Goal: Information Seeking & Learning: Check status

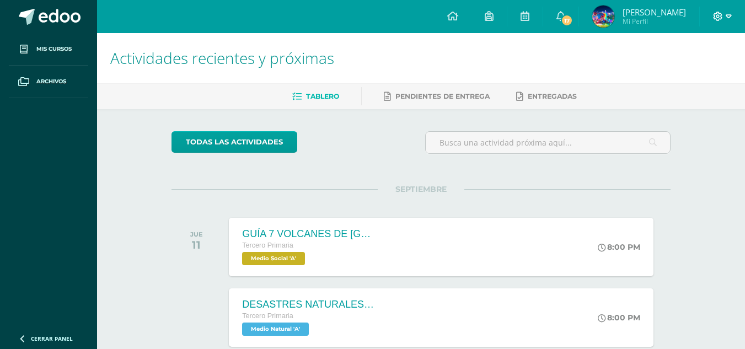
click at [717, 15] on icon at bounding box center [717, 16] width 9 height 9
click at [684, 73] on span "Cerrar sesión" at bounding box center [694, 74] width 50 height 10
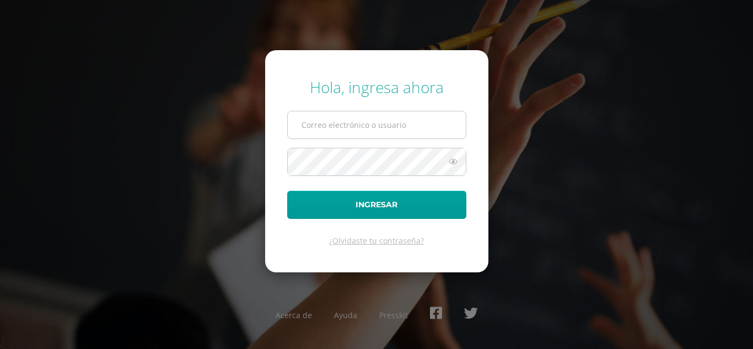
click at [361, 117] on input "text" at bounding box center [377, 124] width 178 height 27
type input "2020014@fatima.edoo.gt"
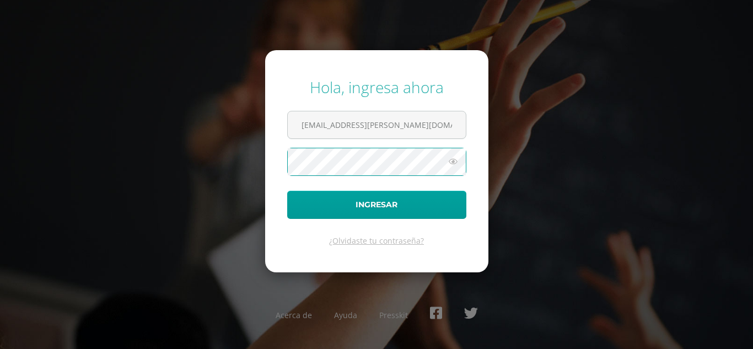
click at [455, 162] on icon at bounding box center [453, 161] width 14 height 13
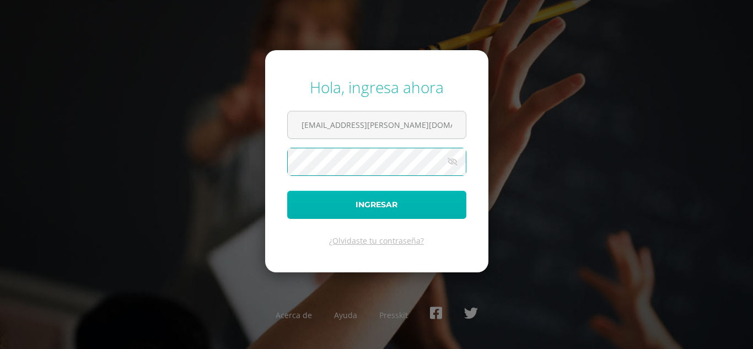
click at [396, 212] on button "Ingresar" at bounding box center [376, 205] width 179 height 28
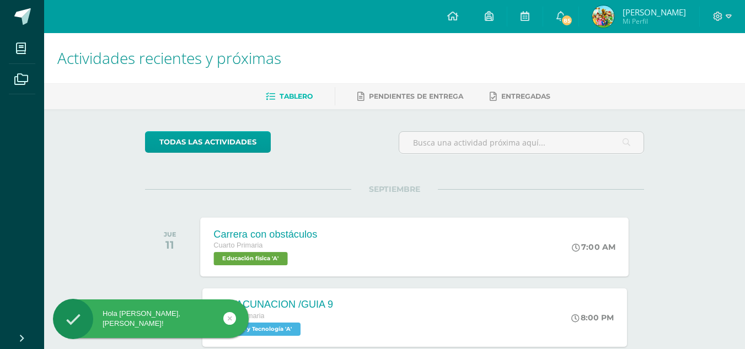
click at [389, 238] on div "Carrera con obstáculos Cuarto Primaria Educación física 'A' 7:00 AM Carrera con…" at bounding box center [415, 246] width 428 height 59
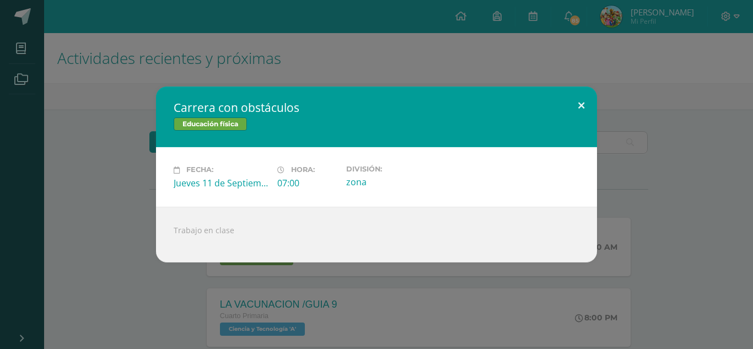
click at [577, 104] on button at bounding box center [581, 105] width 31 height 37
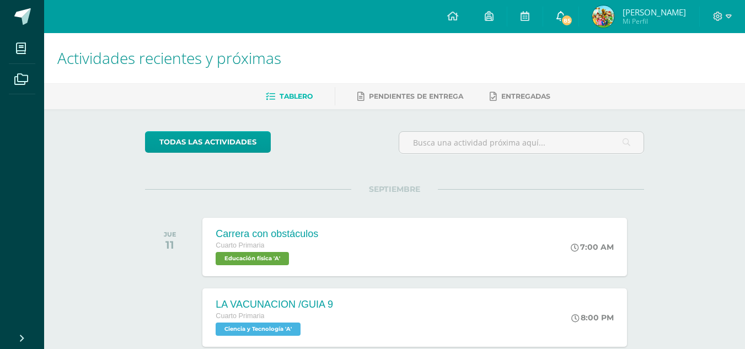
click at [562, 15] on icon at bounding box center [560, 16] width 9 height 10
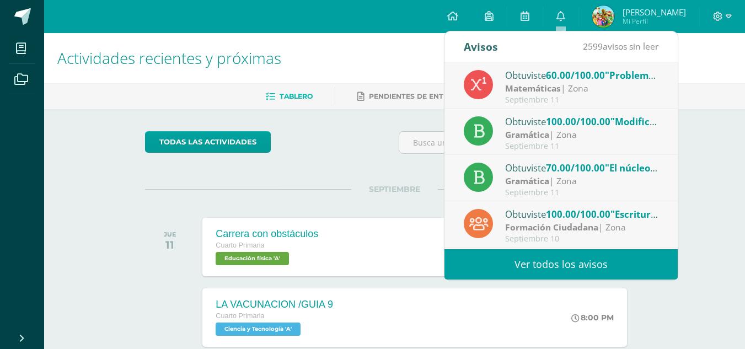
click at [520, 217] on div "Obtuviste 100.00/100.00 "Escritura y lectura del himno nacional" en Formación C…" at bounding box center [581, 214] width 153 height 14
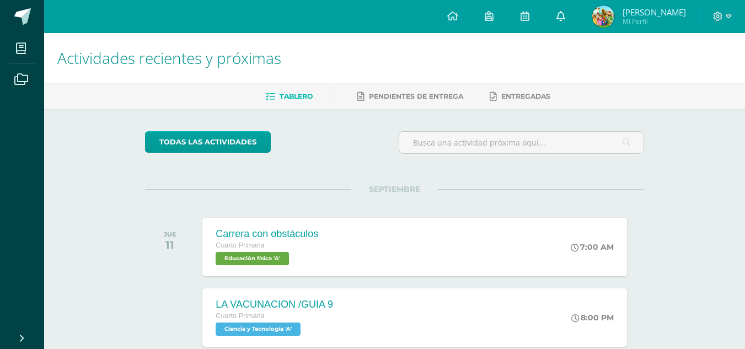
click at [573, 26] on link "0" at bounding box center [560, 16] width 35 height 33
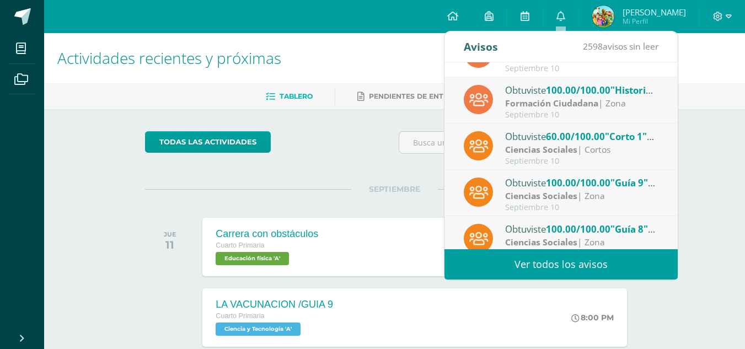
scroll to position [184, 0]
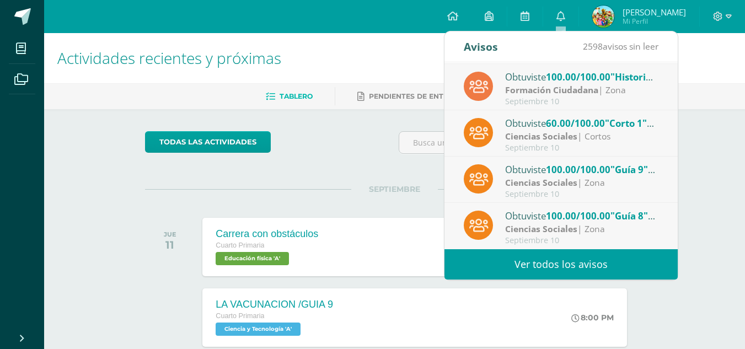
click at [582, 252] on link "Ver todos los avisos" at bounding box center [560, 264] width 233 height 30
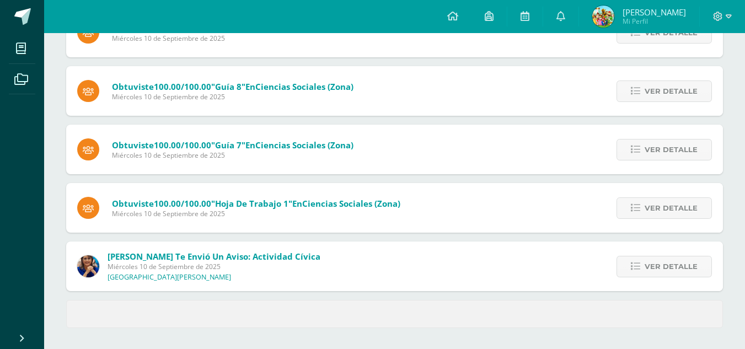
scroll to position [455, 0]
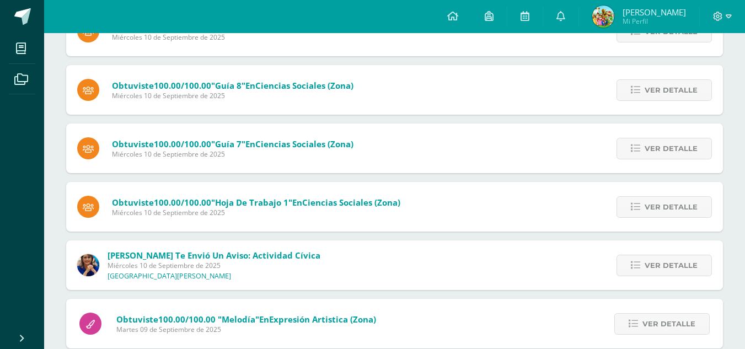
click at [345, 261] on div "[PERSON_NAME] te envió un aviso: Actividad Cívica [DATE] Colegio [PERSON_NAME] …" at bounding box center [394, 265] width 657 height 50
click at [662, 270] on span "Ver detalle" at bounding box center [670, 265] width 53 height 20
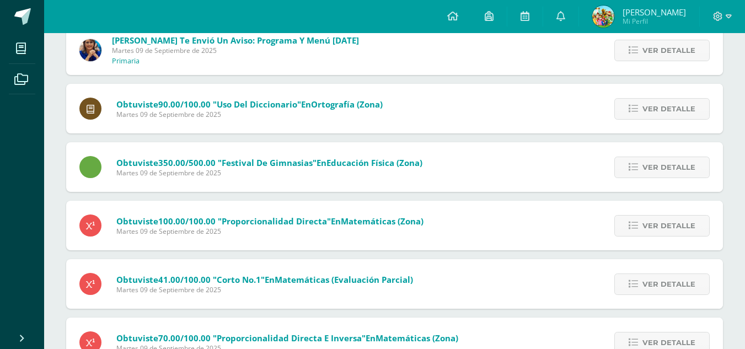
scroll to position [955, 0]
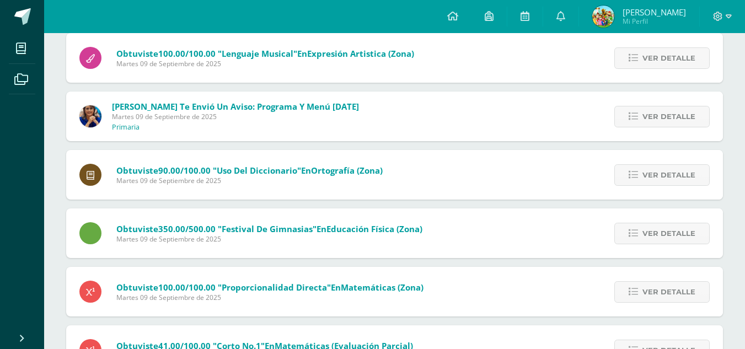
click at [652, 127] on div "Ver detalle" at bounding box center [660, 117] width 125 height 50
click at [653, 107] on span "Ver detalle" at bounding box center [668, 116] width 53 height 20
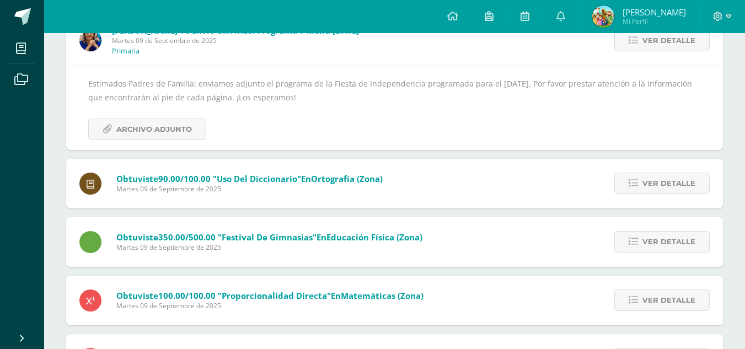
scroll to position [721, 0]
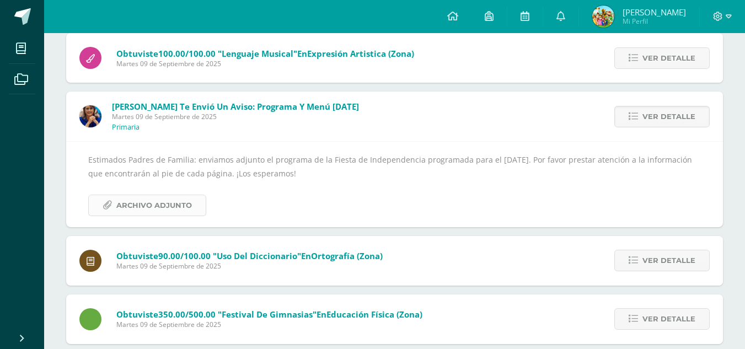
click at [133, 213] on span "Archivo Adjunto" at bounding box center [154, 205] width 76 height 20
